Goal: Task Accomplishment & Management: Complete application form

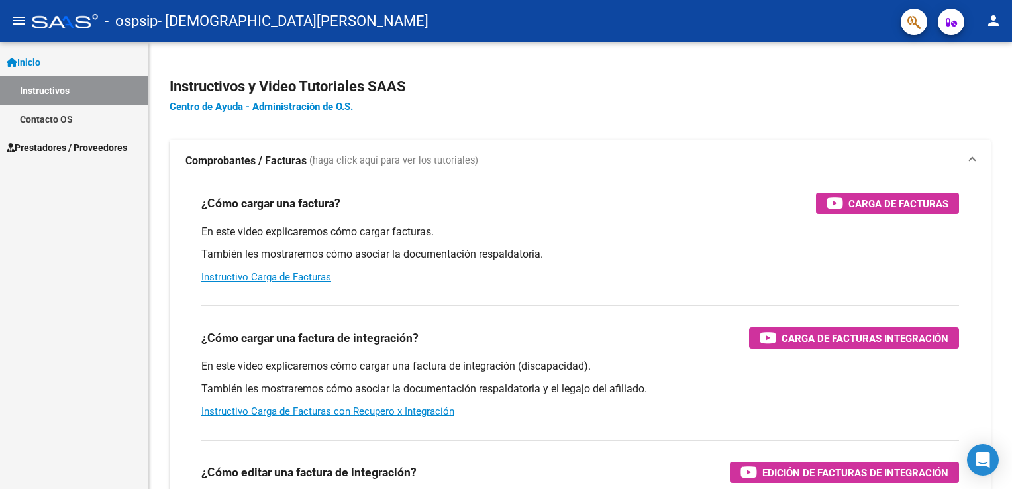
click at [76, 151] on span "Prestadores / Proveedores" at bounding box center [67, 147] width 121 height 15
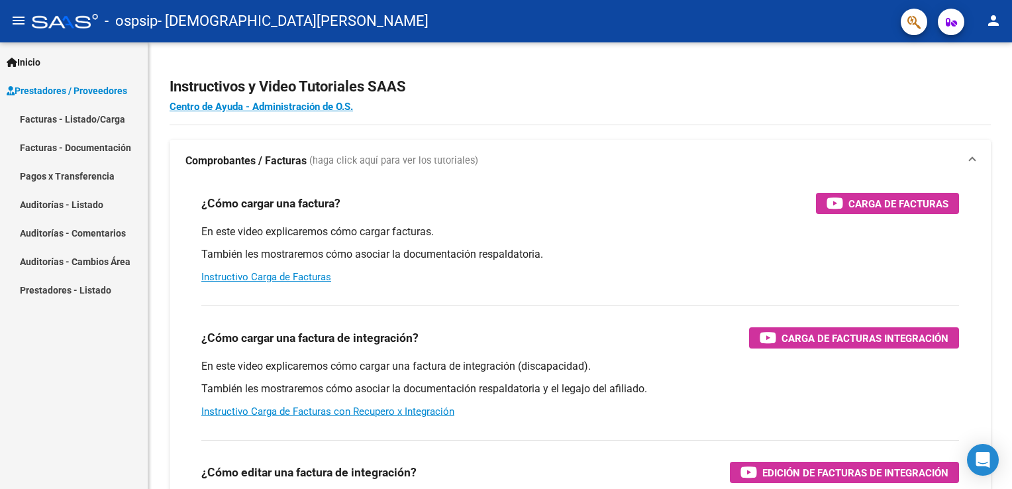
click at [82, 115] on link "Facturas - Listado/Carga" at bounding box center [74, 119] width 148 height 28
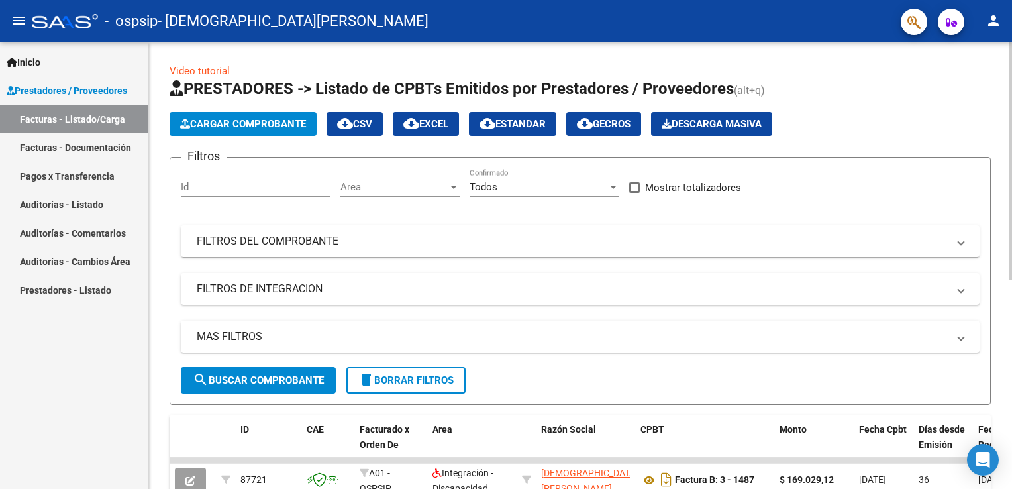
click at [260, 122] on span "Cargar Comprobante" at bounding box center [243, 124] width 126 height 12
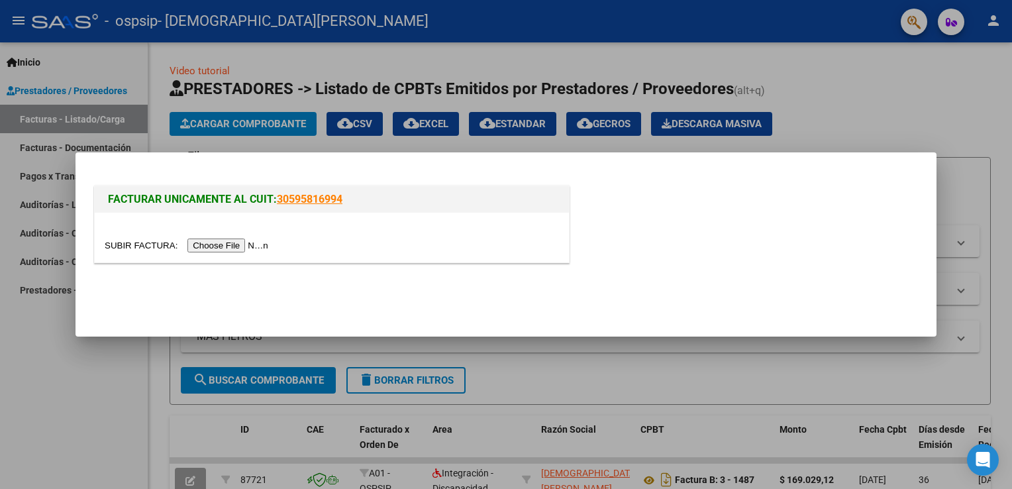
click at [235, 245] on input "file" at bounding box center [189, 245] width 168 height 14
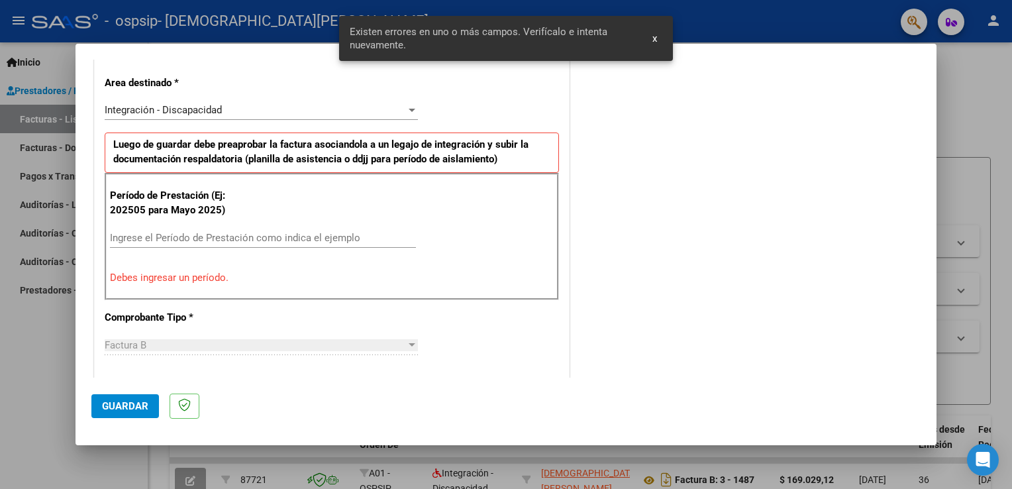
scroll to position [331, 0]
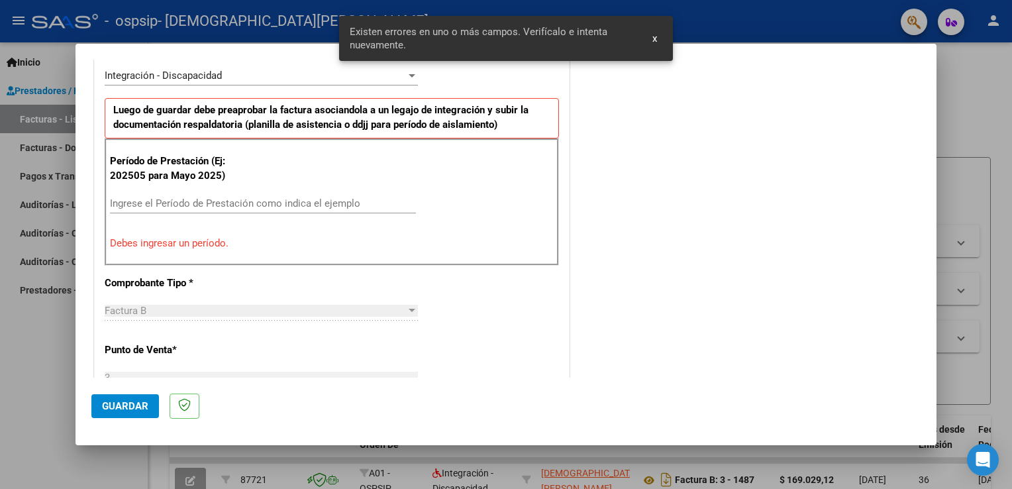
click at [256, 205] on input "Ingrese el Período de Prestación como indica el ejemplo" at bounding box center [263, 203] width 306 height 12
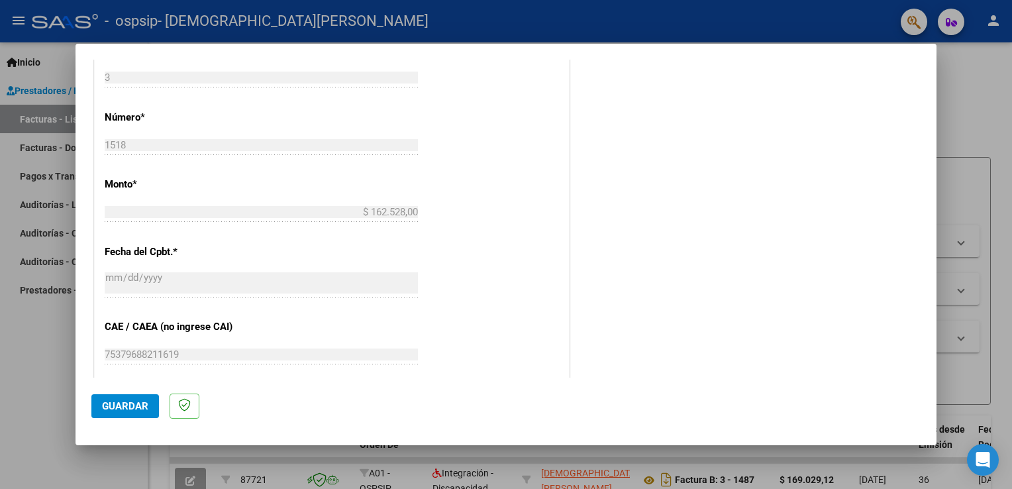
scroll to position [795, 0]
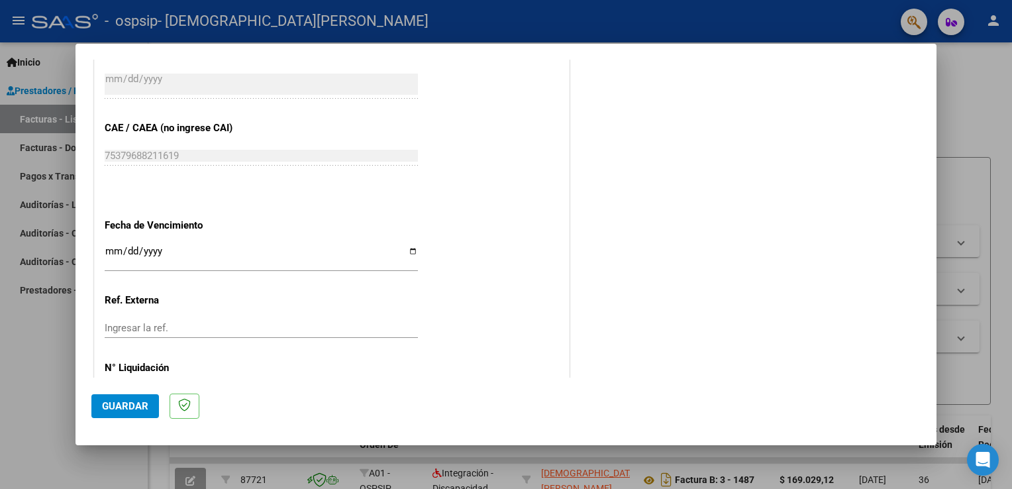
type input "202508"
click at [399, 249] on input "Ingresar la fecha" at bounding box center [261, 256] width 313 height 21
click at [408, 254] on input "Ingresar la fecha" at bounding box center [261, 256] width 313 height 21
type input "[DATE]"
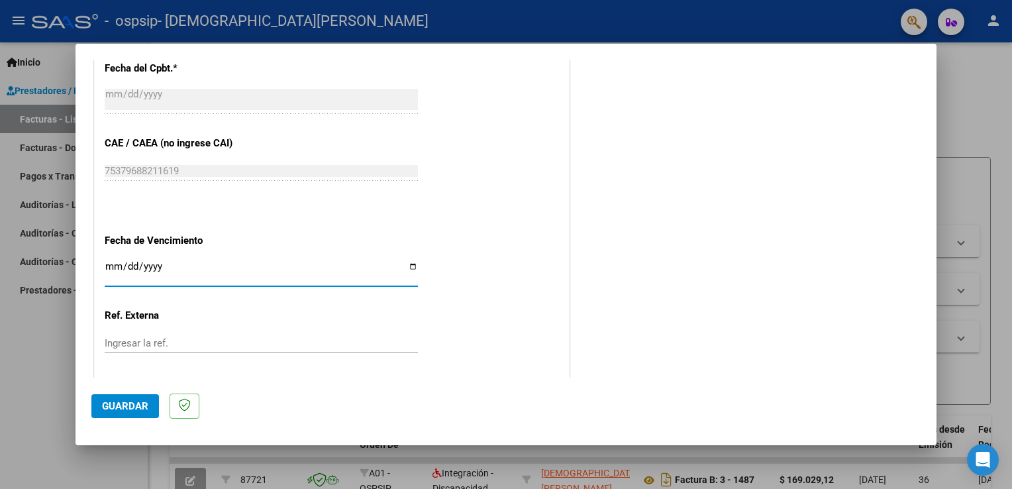
scroll to position [846, 0]
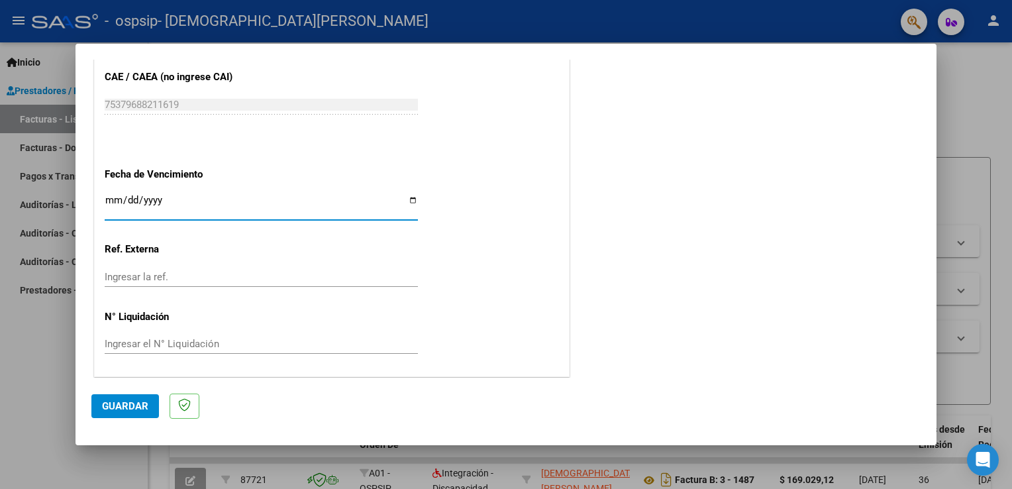
click at [111, 408] on span "Guardar" at bounding box center [125, 406] width 46 height 12
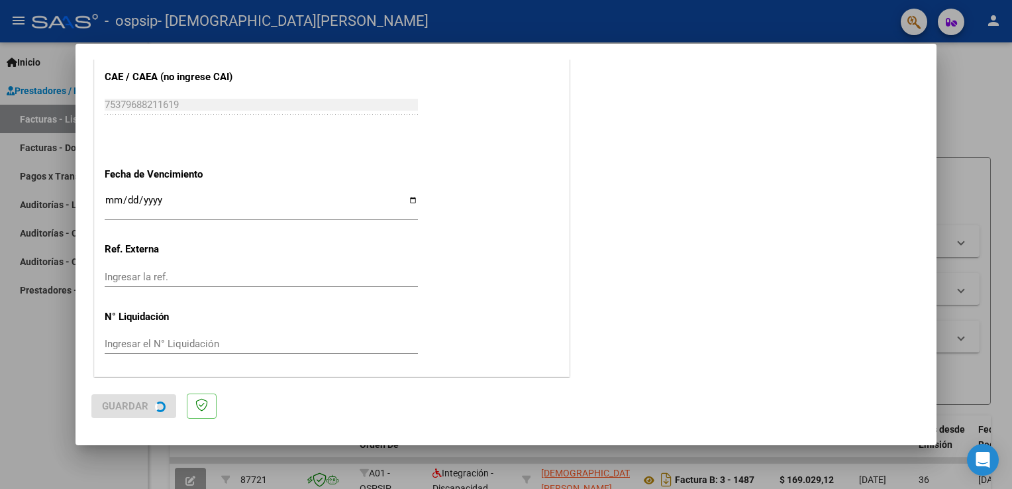
scroll to position [0, 0]
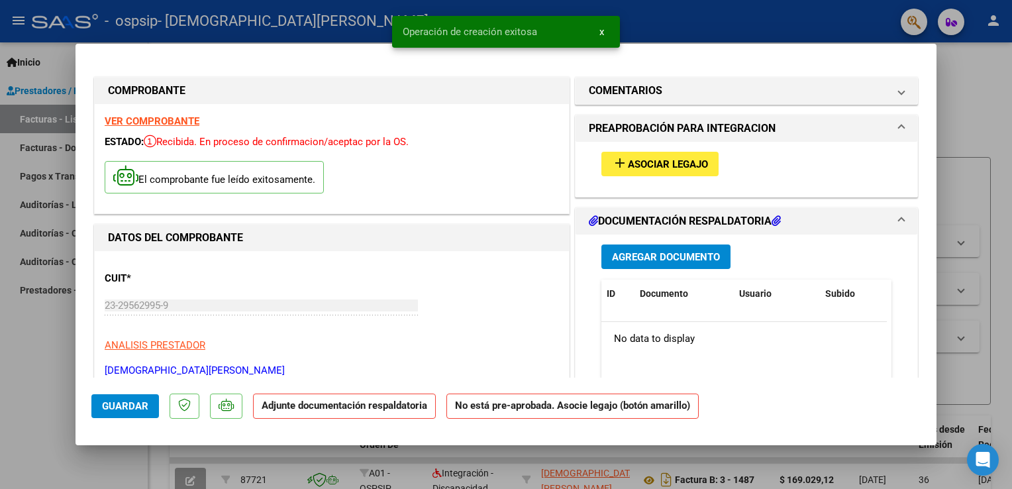
click at [689, 174] on button "add Asociar Legajo" at bounding box center [659, 164] width 117 height 25
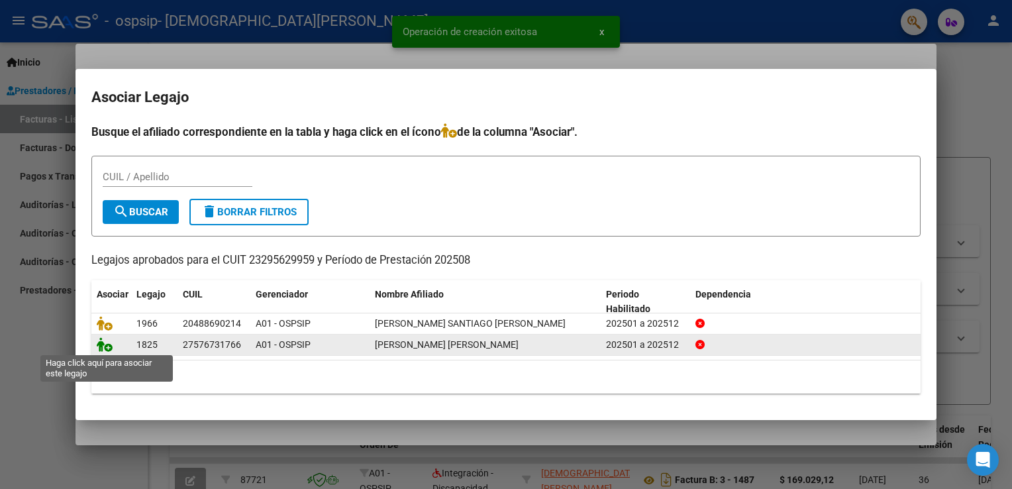
click at [109, 344] on icon at bounding box center [105, 344] width 16 height 15
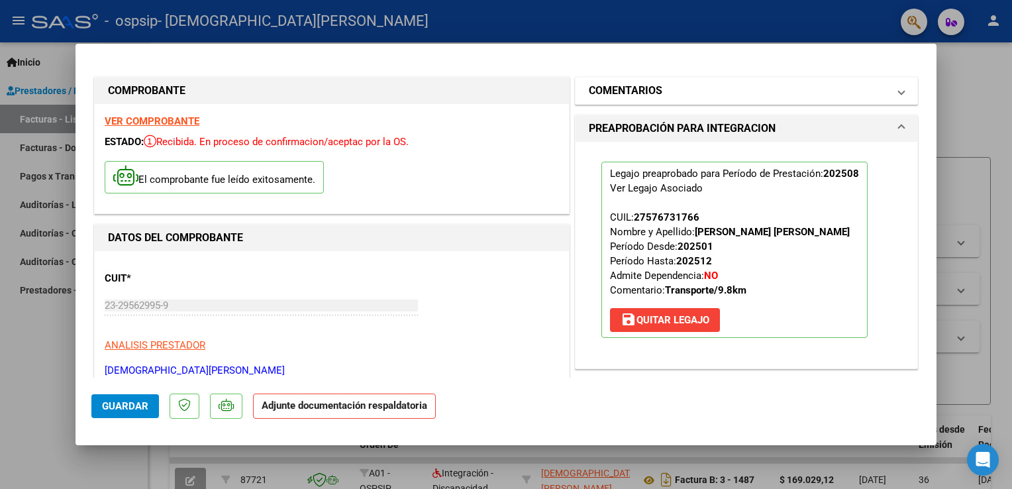
click at [686, 103] on mat-expansion-panel-header "COMENTARIOS" at bounding box center [747, 91] width 342 height 26
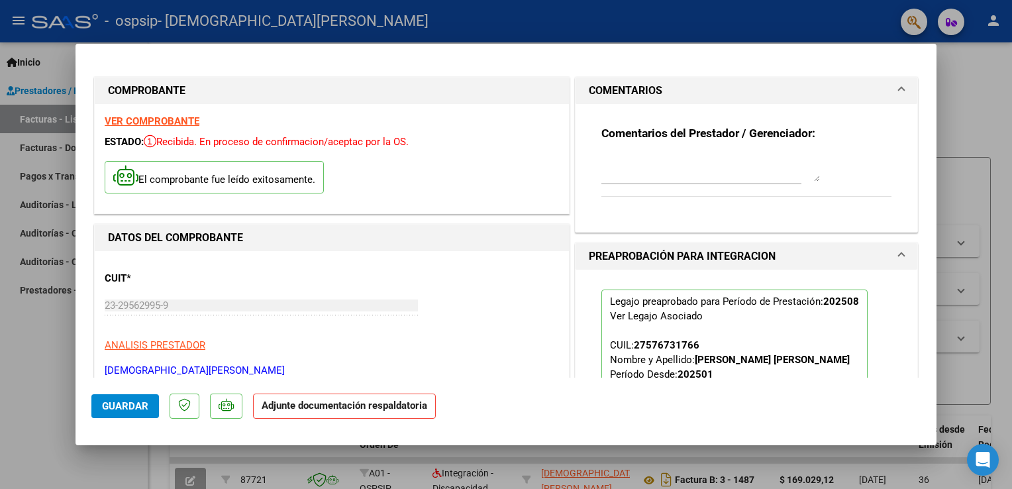
click at [631, 166] on textarea at bounding box center [710, 168] width 219 height 26
type textarea "a"
click at [631, 173] on textarea at bounding box center [710, 168] width 219 height 26
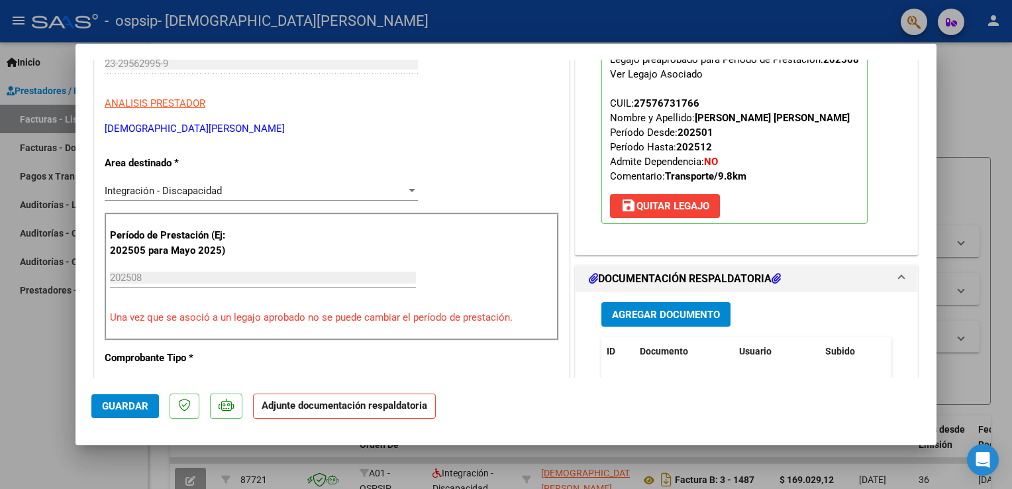
scroll to position [265, 0]
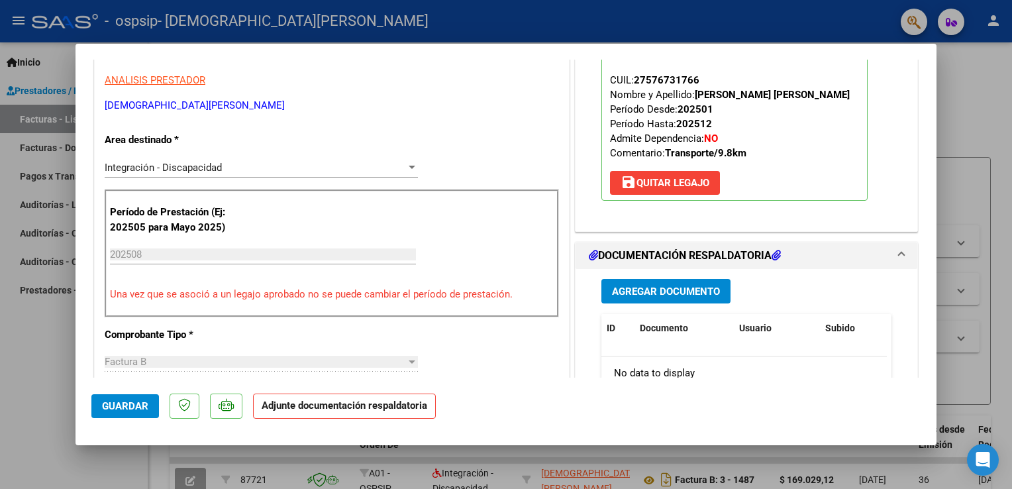
type textarea "Facturación Gutiérrez agosto"
click at [706, 291] on span "Agregar Documento" at bounding box center [666, 292] width 108 height 12
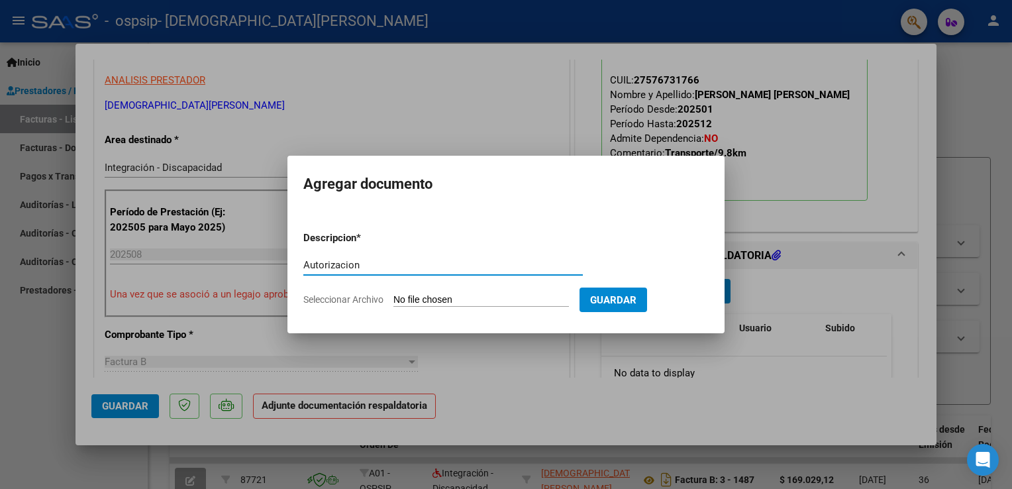
click at [339, 266] on input "Autorizacion" at bounding box center [443, 265] width 280 height 12
type input "Autorización"
click at [425, 298] on input "Seleccionar Archivo" at bounding box center [481, 300] width 176 height 13
type input "C:\fakepath\Autorizacion [PERSON_NAME].pdf"
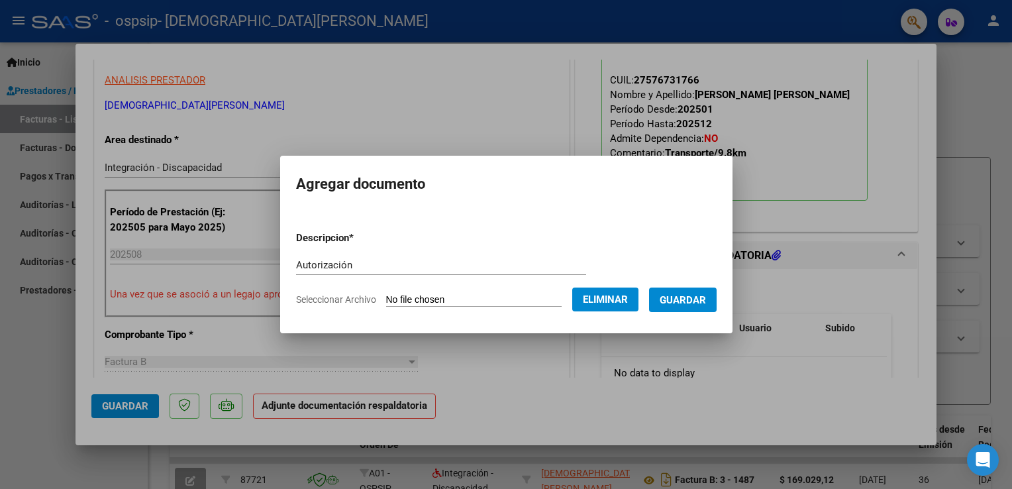
click at [674, 302] on span "Guardar" at bounding box center [683, 300] width 46 height 12
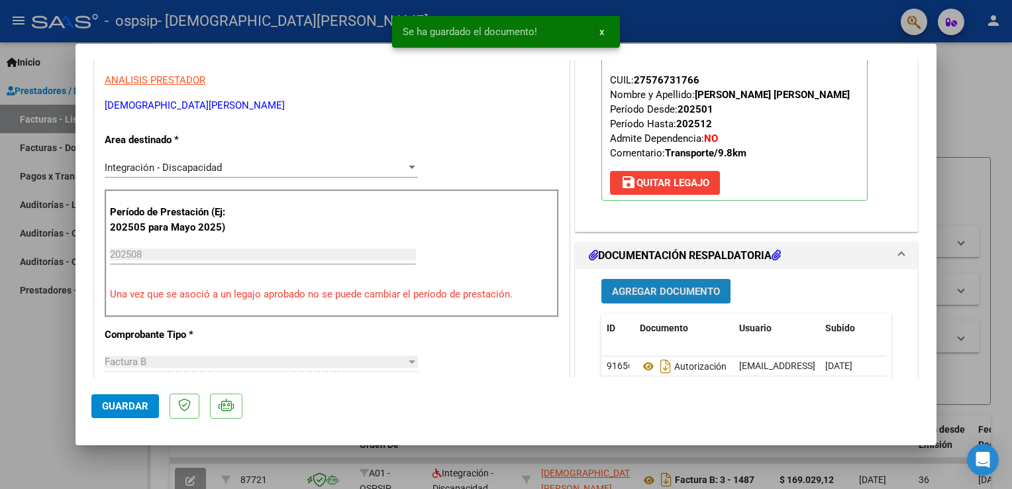
click at [661, 291] on span "Agregar Documento" at bounding box center [666, 292] width 108 height 12
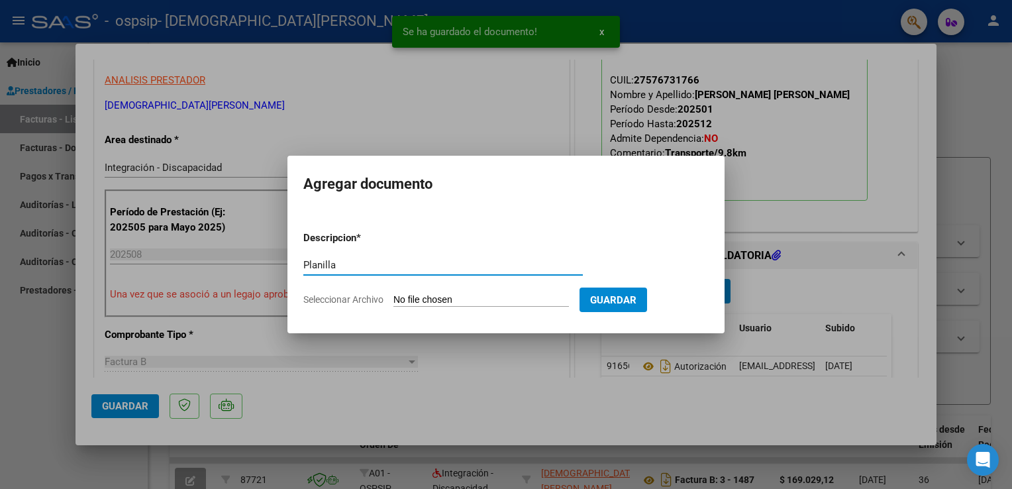
type input "Planilla"
click at [497, 295] on input "Seleccionar Archivo" at bounding box center [481, 300] width 176 height 13
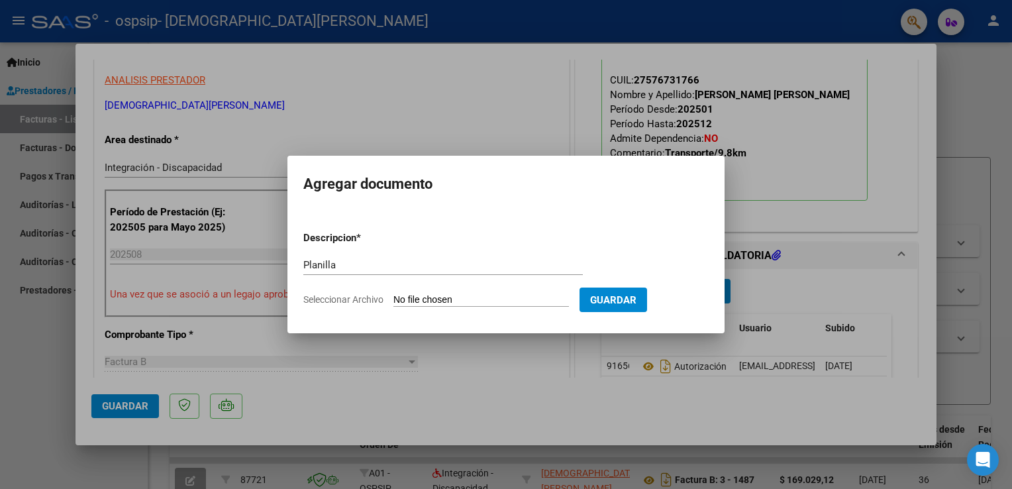
type input "C:\fakepath\Planilla.pdf"
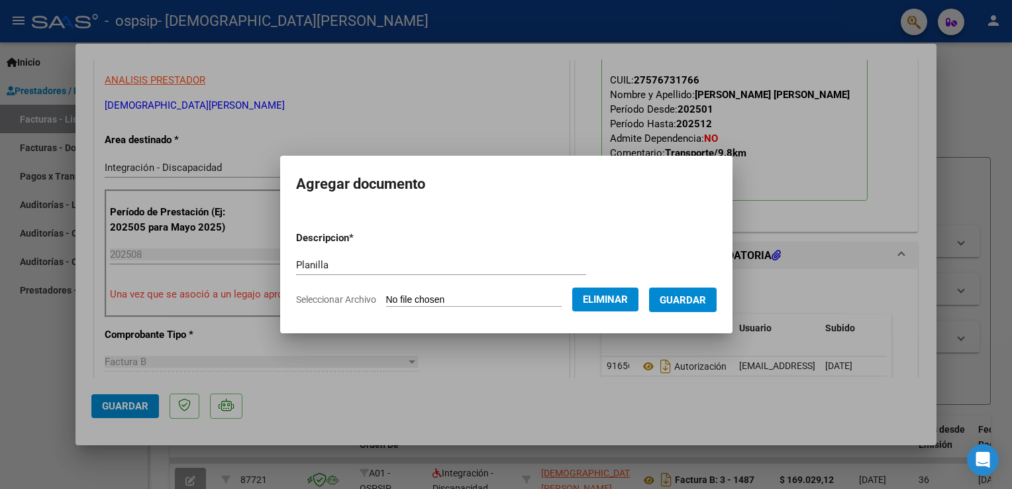
click at [676, 306] on span "Guardar" at bounding box center [683, 300] width 46 height 12
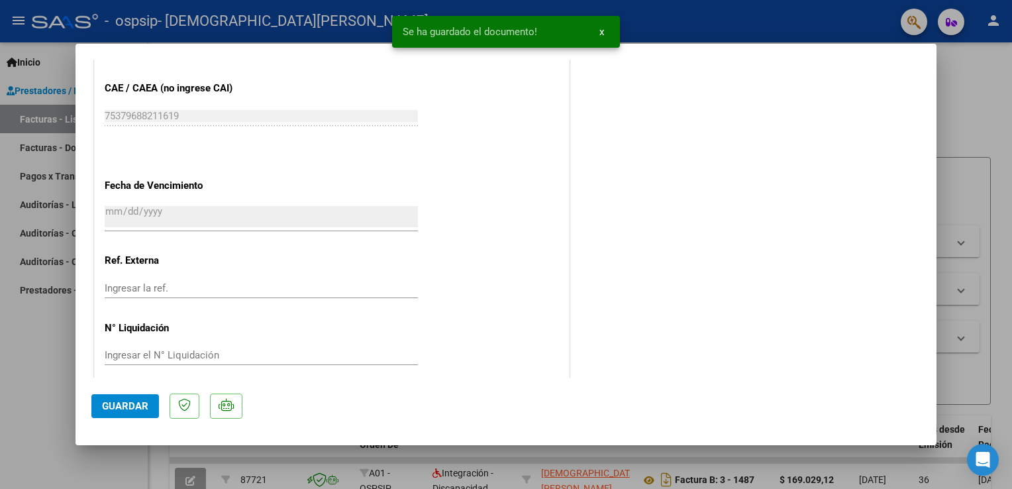
scroll to position [866, 0]
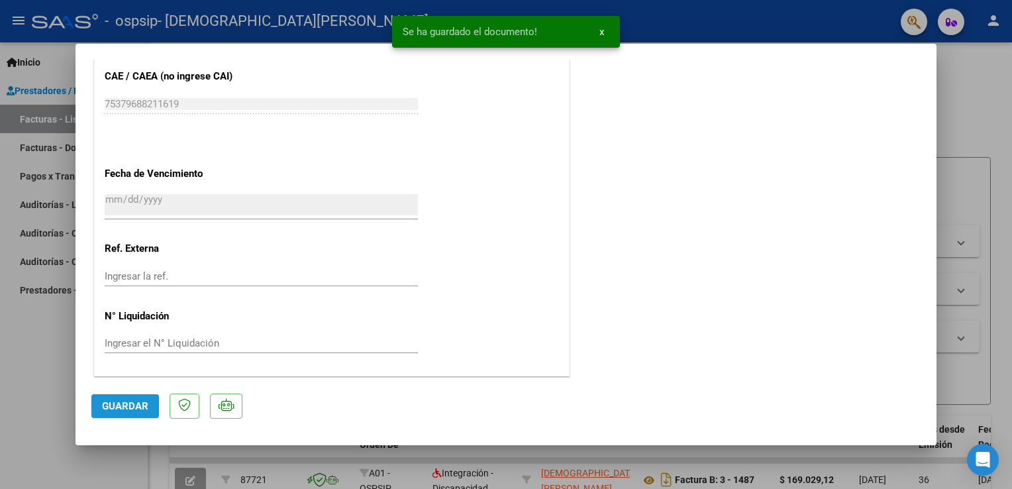
click at [149, 403] on button "Guardar" at bounding box center [125, 406] width 68 height 24
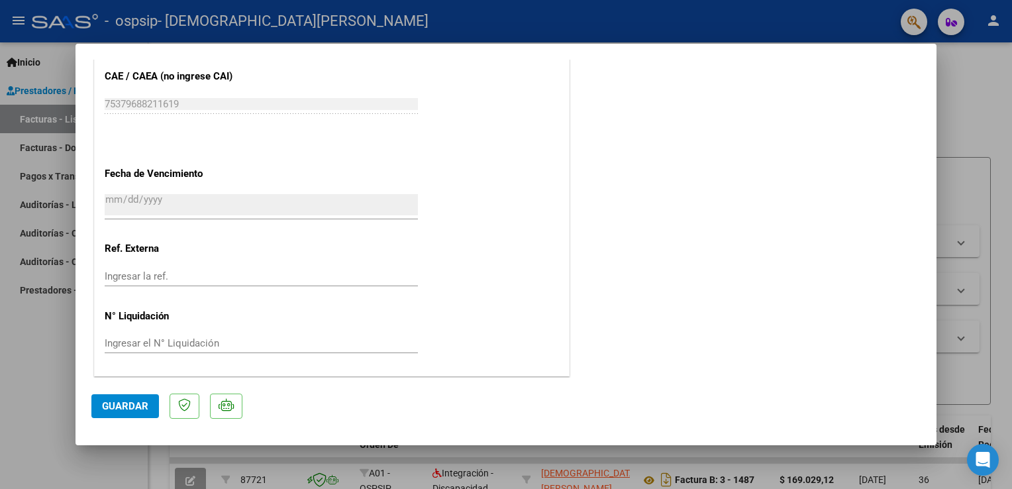
click at [66, 160] on div at bounding box center [506, 244] width 1012 height 489
type input "$ 0,00"
